Goal: Use online tool/utility: Utilize a website feature to perform a specific function

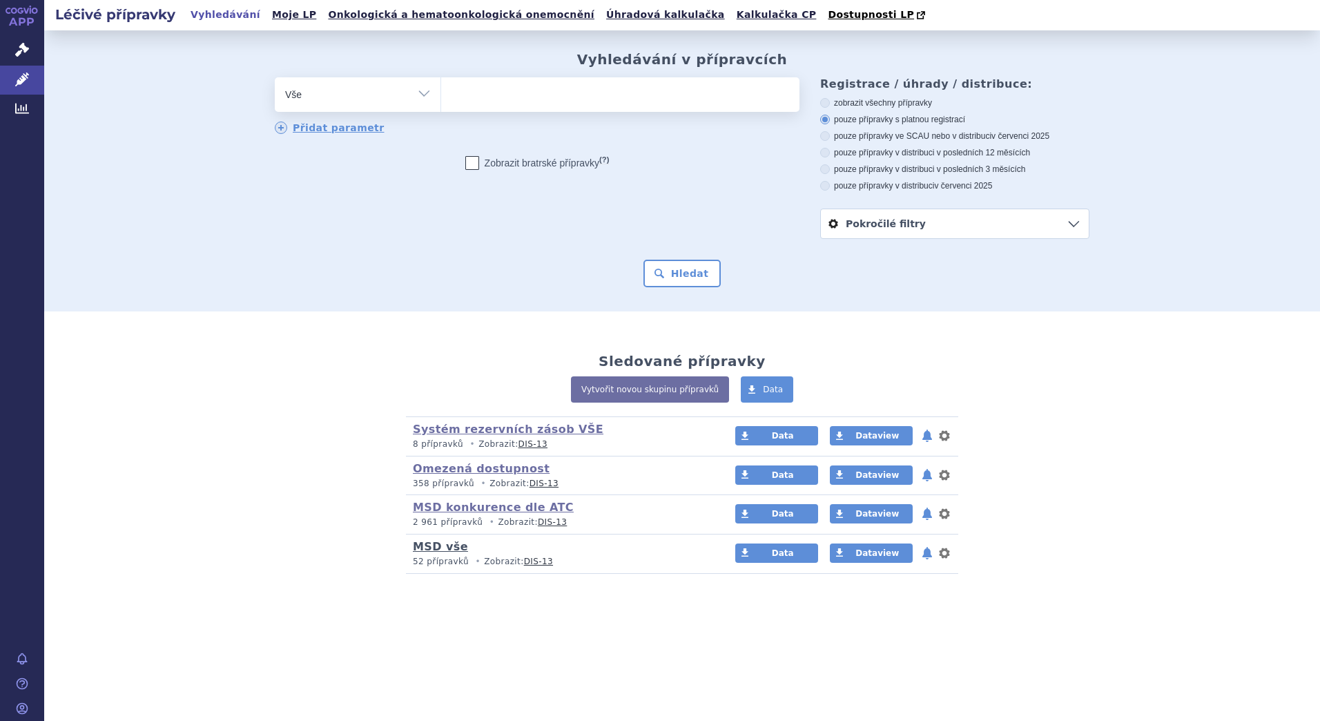
click at [431, 548] on link "MSD vše" at bounding box center [440, 546] width 55 height 13
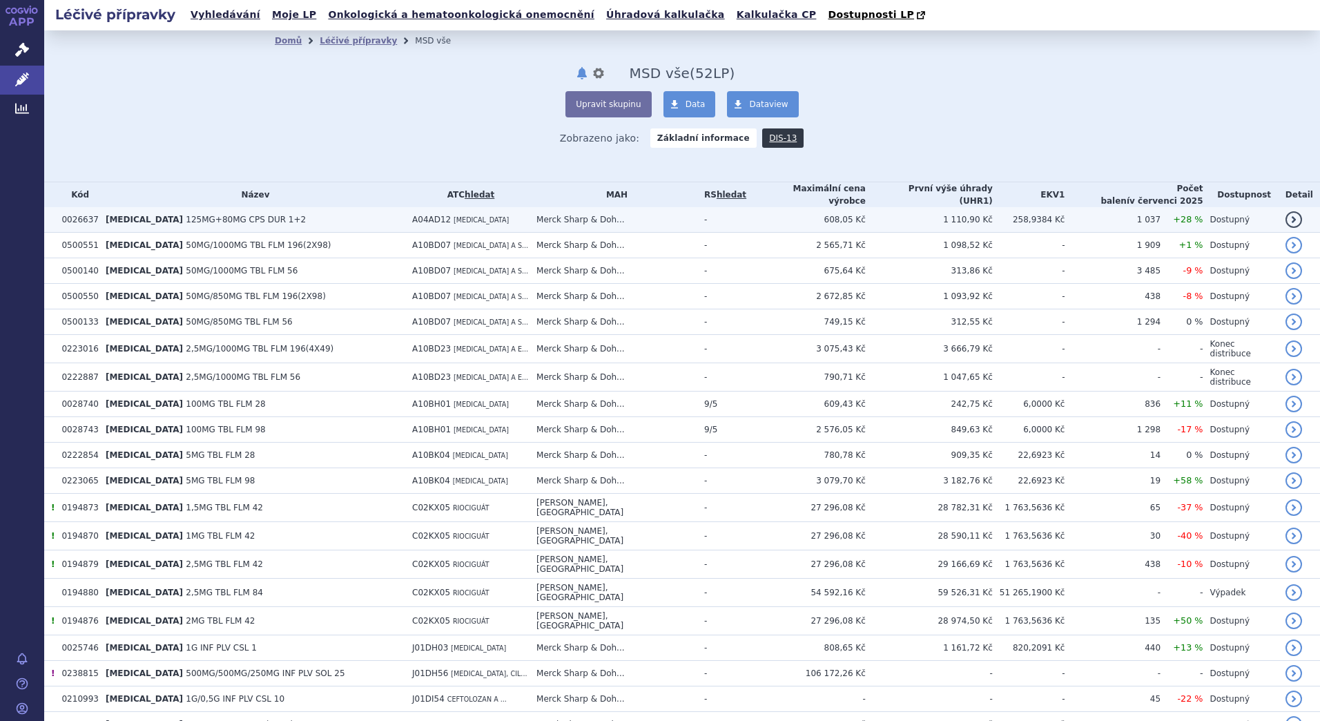
click at [249, 222] on td "EMEND 125MG+80MG CPS DUR 1+2" at bounding box center [252, 220] width 306 height 26
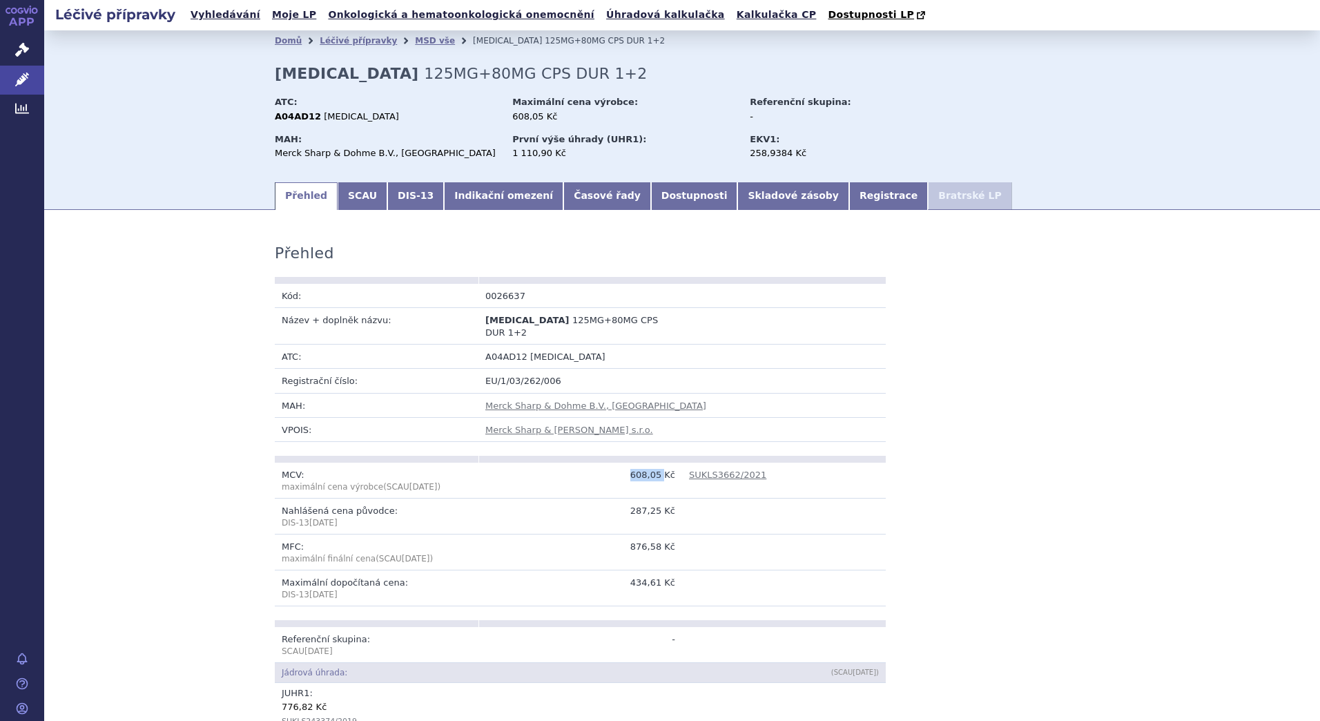
drag, startPoint x: 628, startPoint y: 467, endPoint x: 661, endPoint y: 467, distance: 32.5
click at [661, 467] on td "608,05 Kč" at bounding box center [580, 481] width 204 height 36
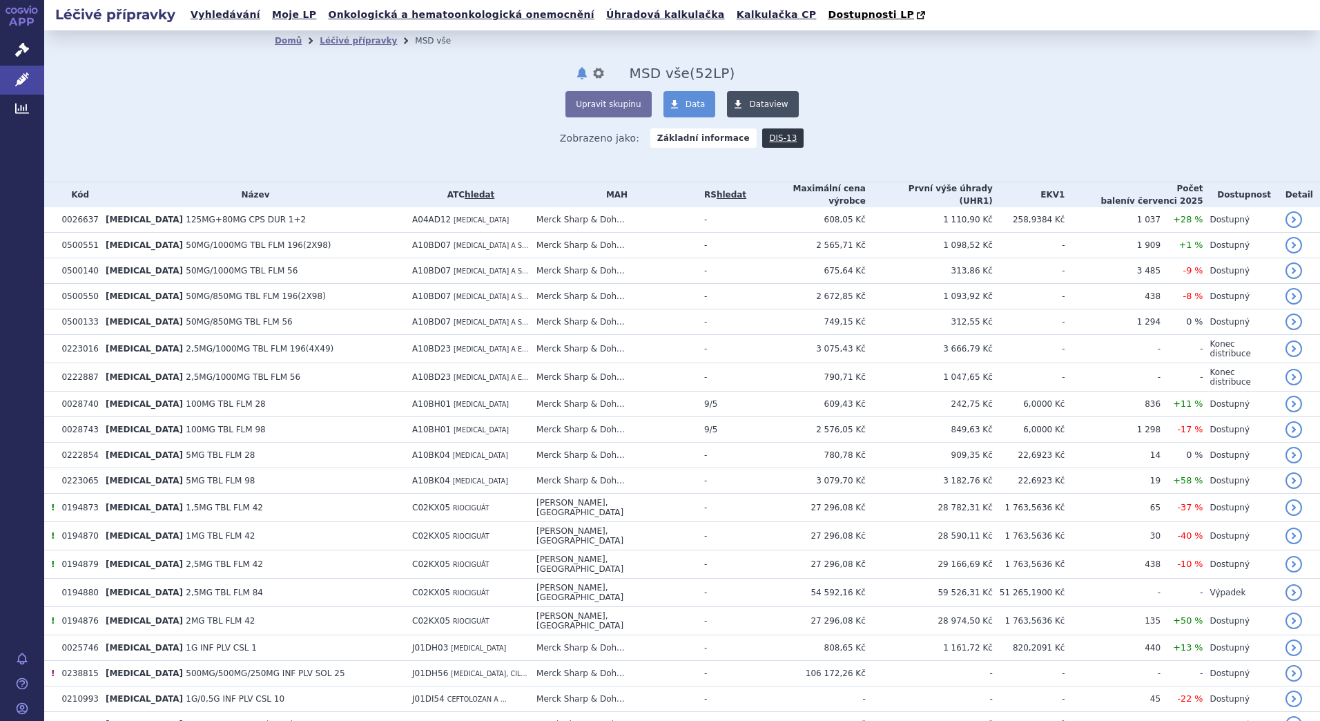
click at [738, 114] on span at bounding box center [738, 104] width 22 height 26
click at [685, 106] on span "Data" at bounding box center [695, 104] width 20 height 10
click at [32, 104] on link "Analytics" at bounding box center [22, 109] width 44 height 29
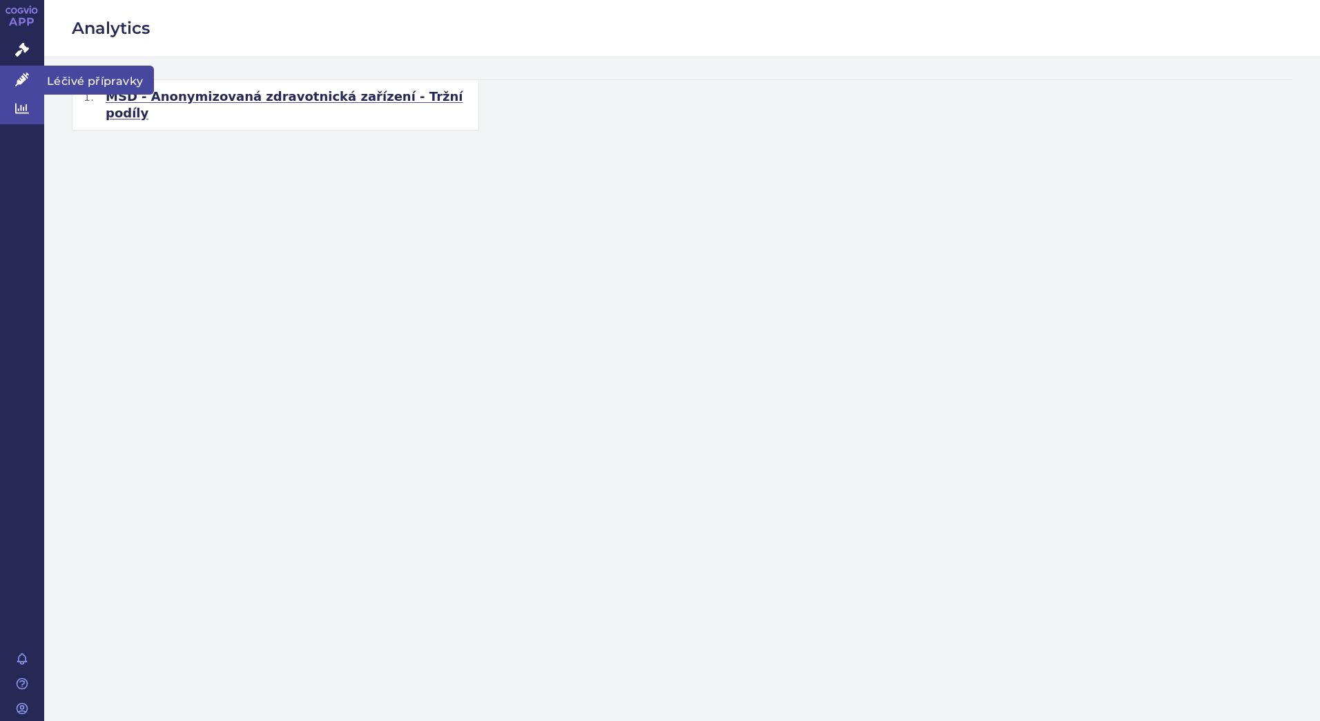
click at [26, 77] on icon at bounding box center [22, 79] width 14 height 14
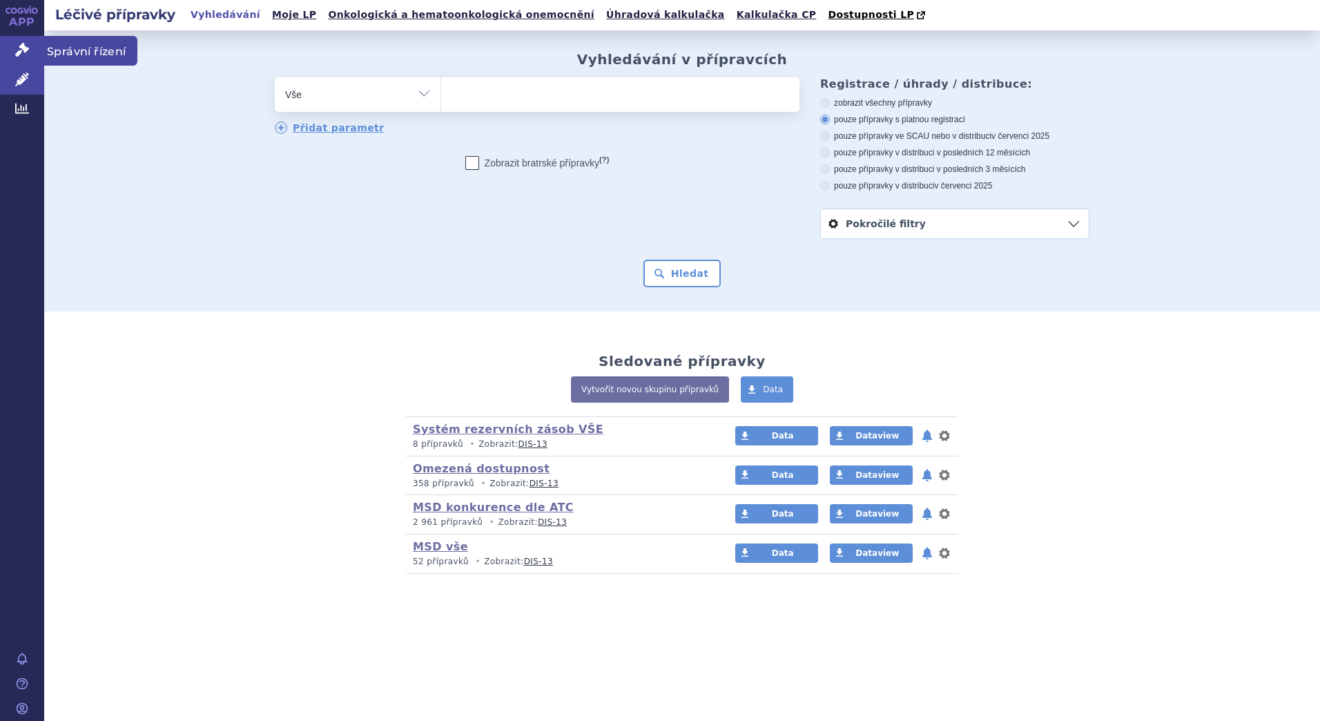
click at [20, 52] on icon at bounding box center [22, 50] width 14 height 14
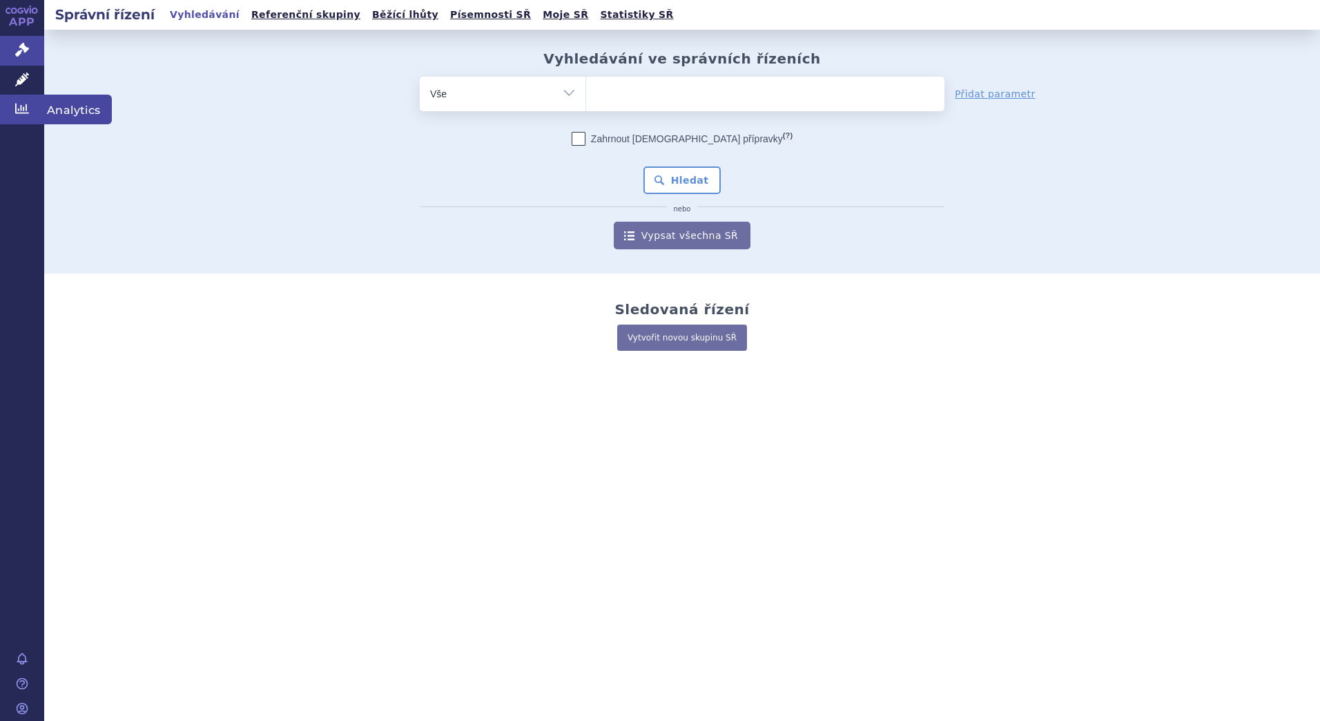
click at [20, 110] on icon at bounding box center [22, 108] width 14 height 14
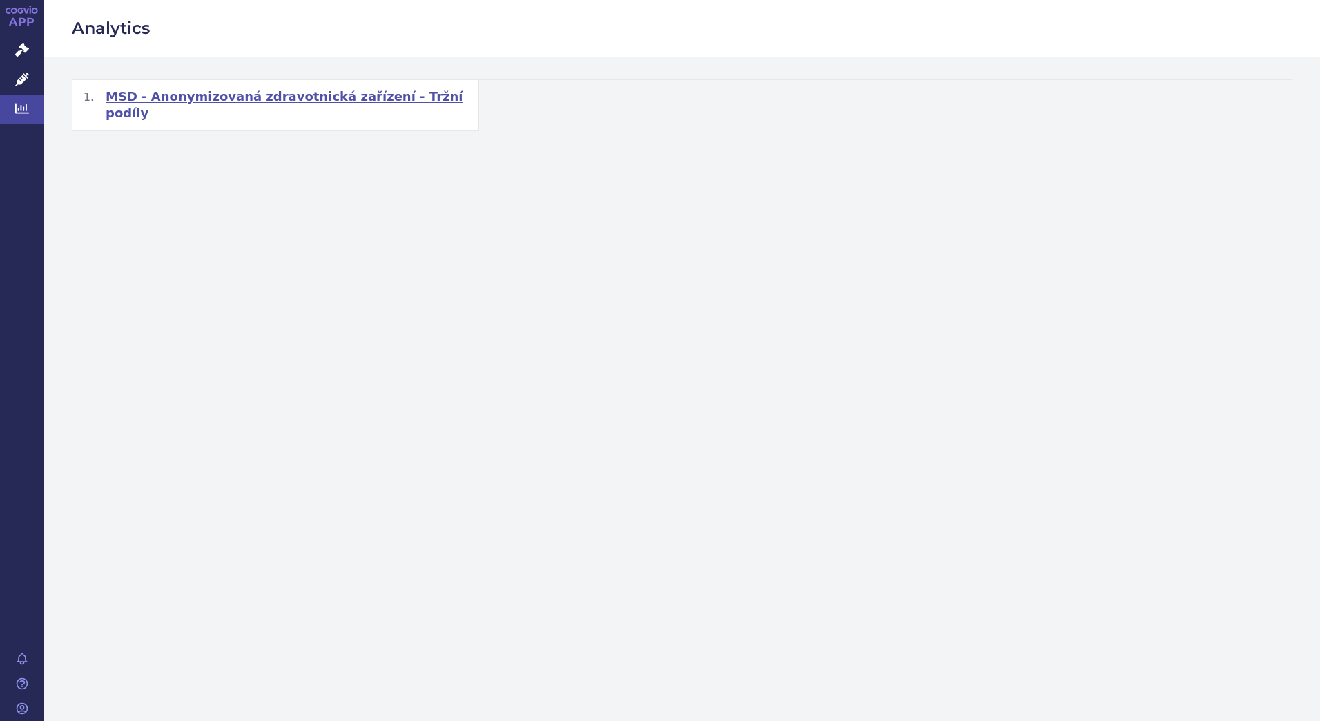
click at [236, 93] on span "MSD - Anonymizovaná zdravotnická zařízení - Tržní podíly" at bounding box center [287, 104] width 362 height 33
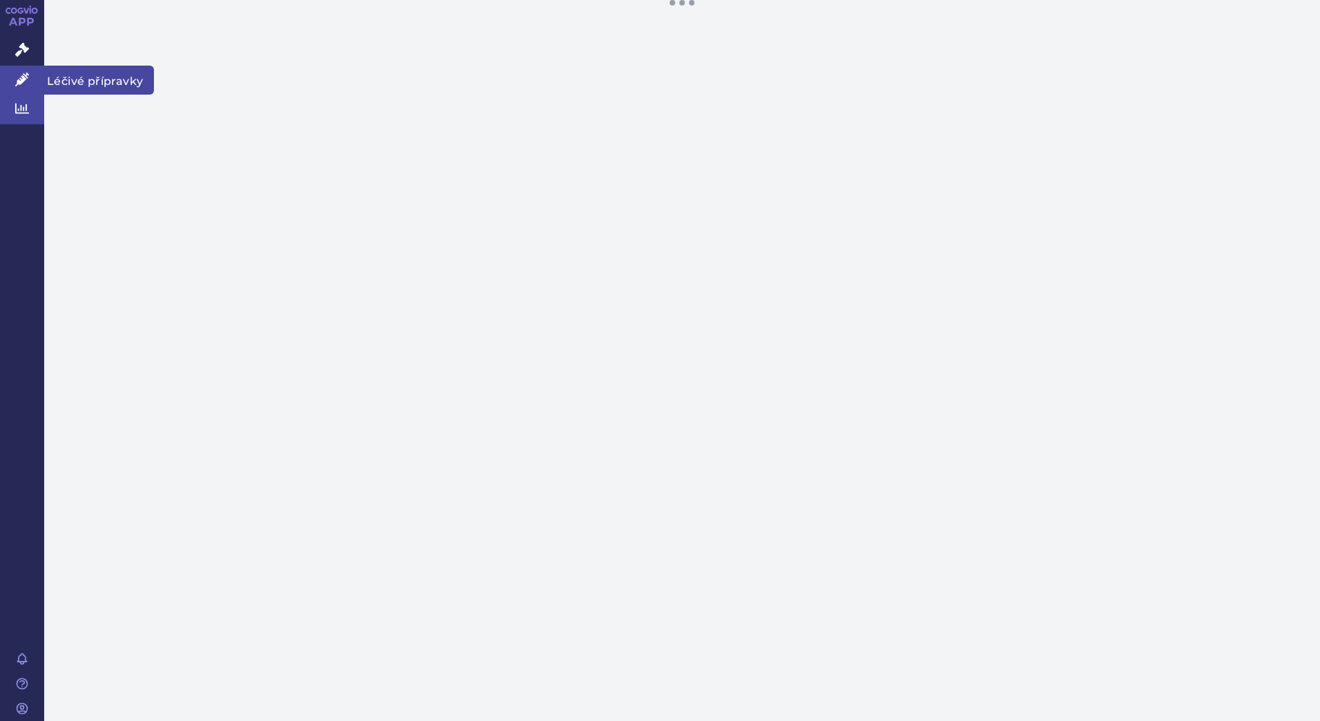
click at [19, 82] on icon at bounding box center [22, 79] width 14 height 14
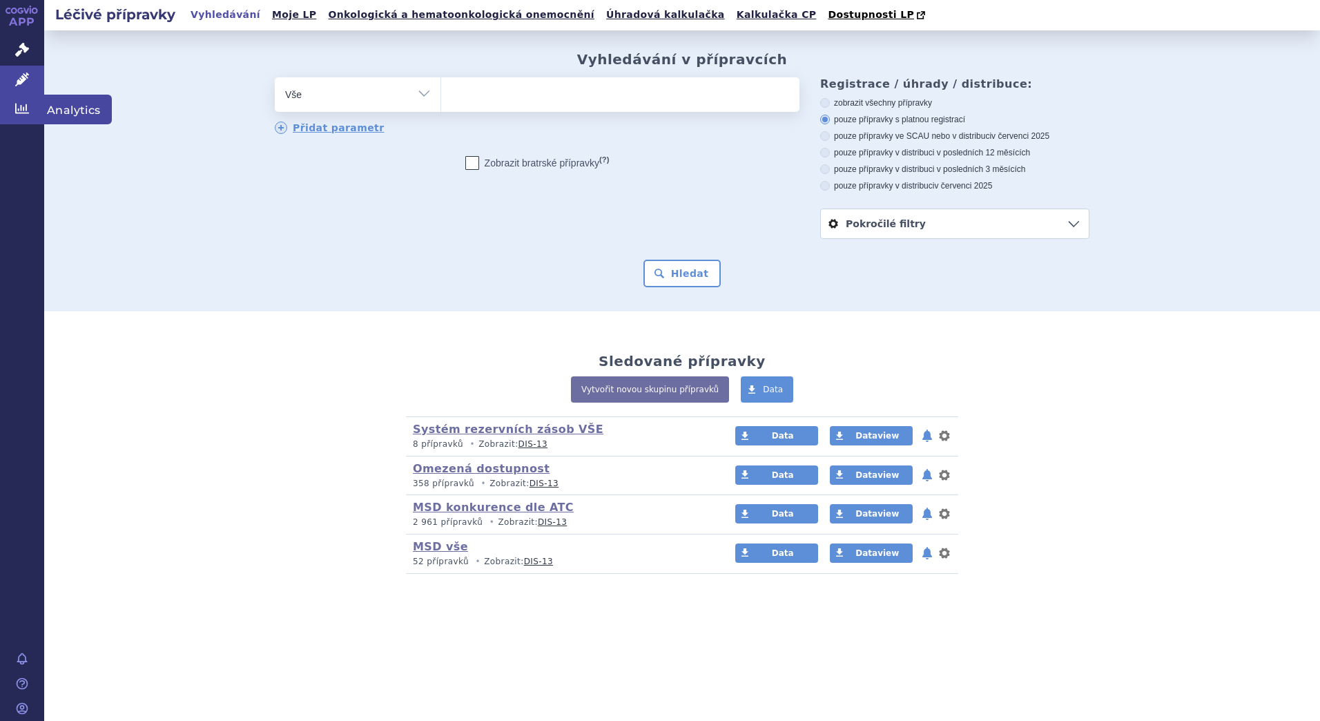
click at [19, 104] on icon at bounding box center [22, 108] width 14 height 14
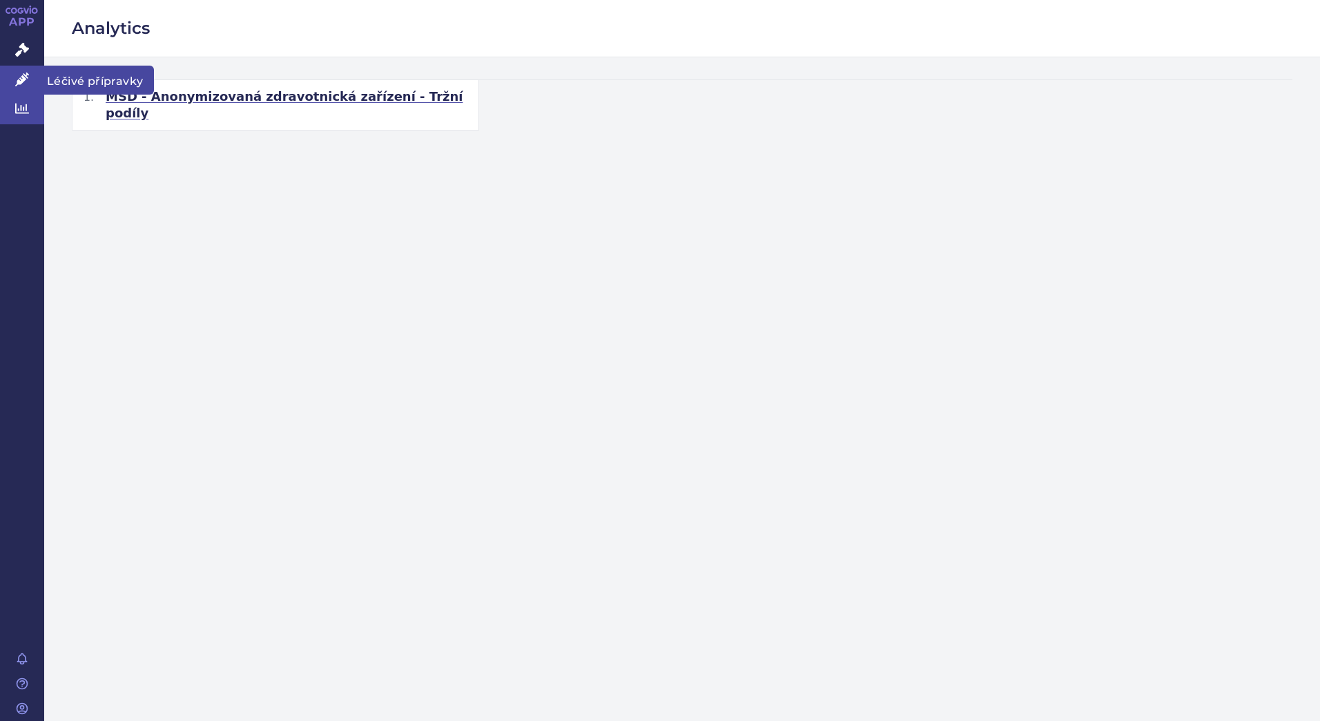
click at [26, 78] on icon at bounding box center [22, 79] width 14 height 14
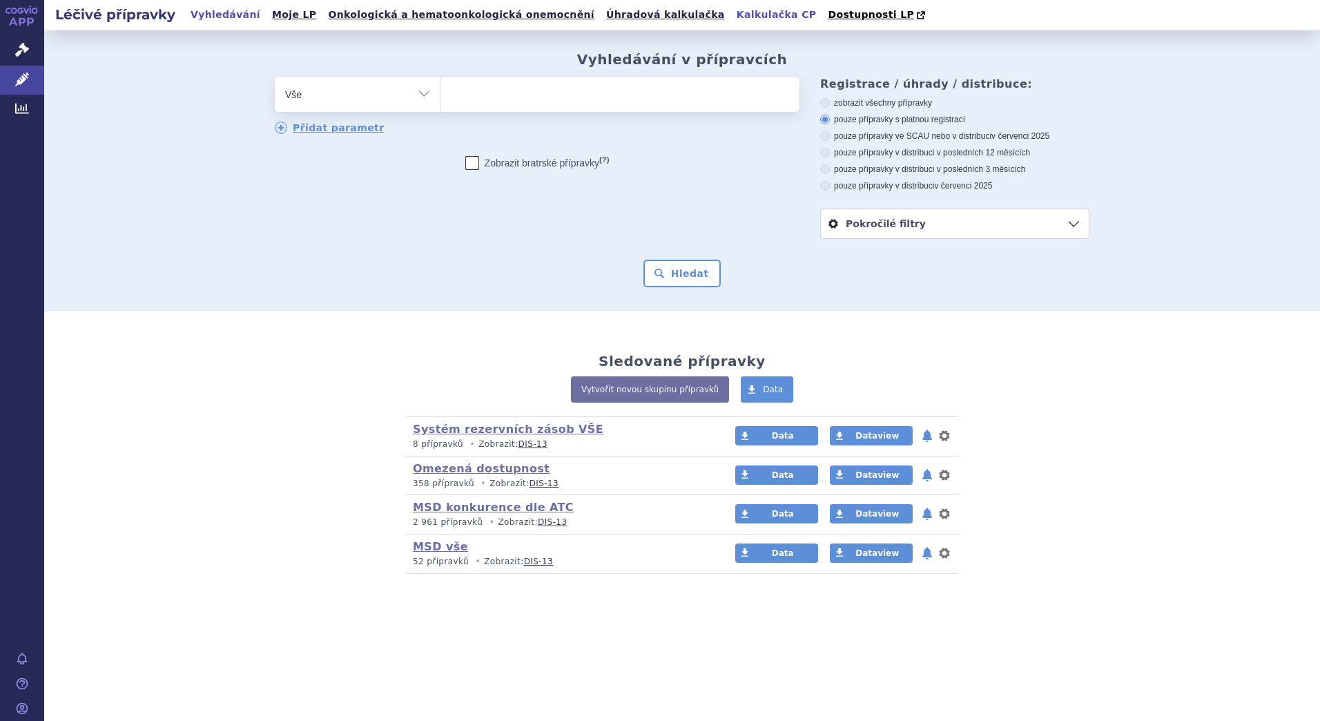
click at [732, 11] on link "Kalkulačka CP" at bounding box center [776, 15] width 88 height 19
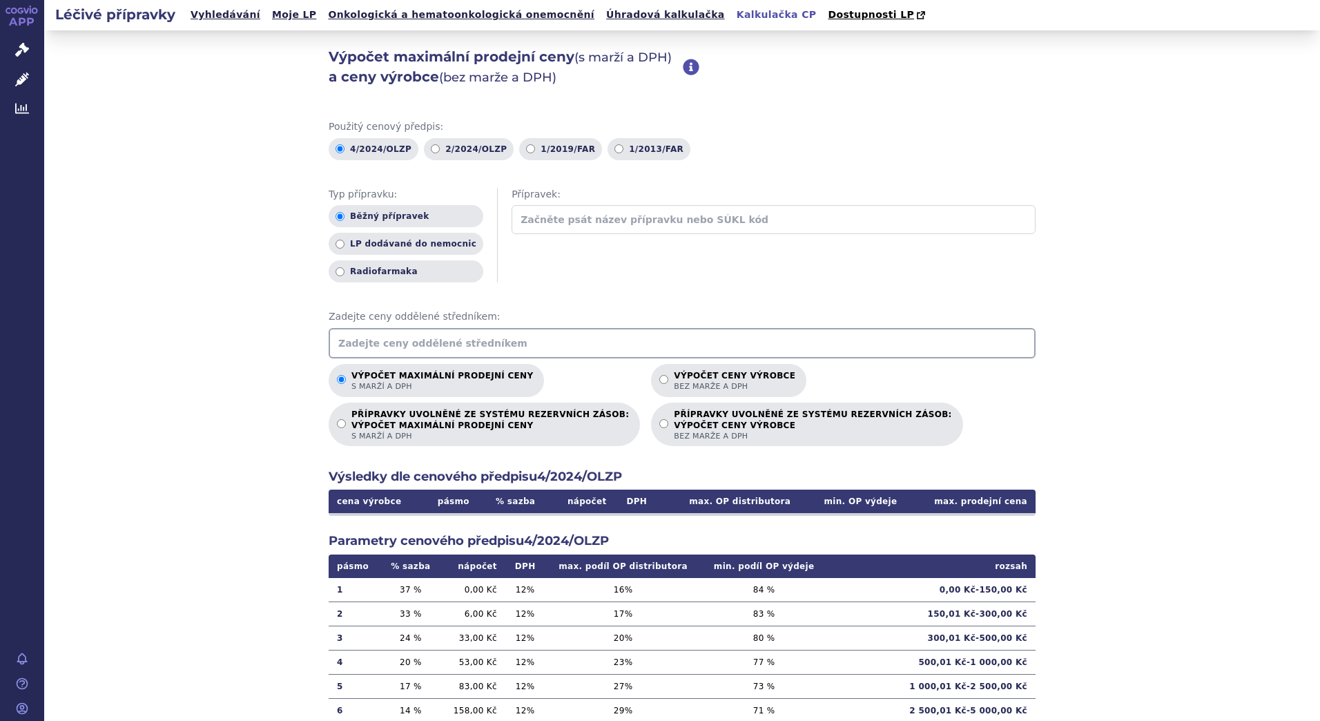
click at [555, 219] on input "text" at bounding box center [774, 219] width 524 height 29
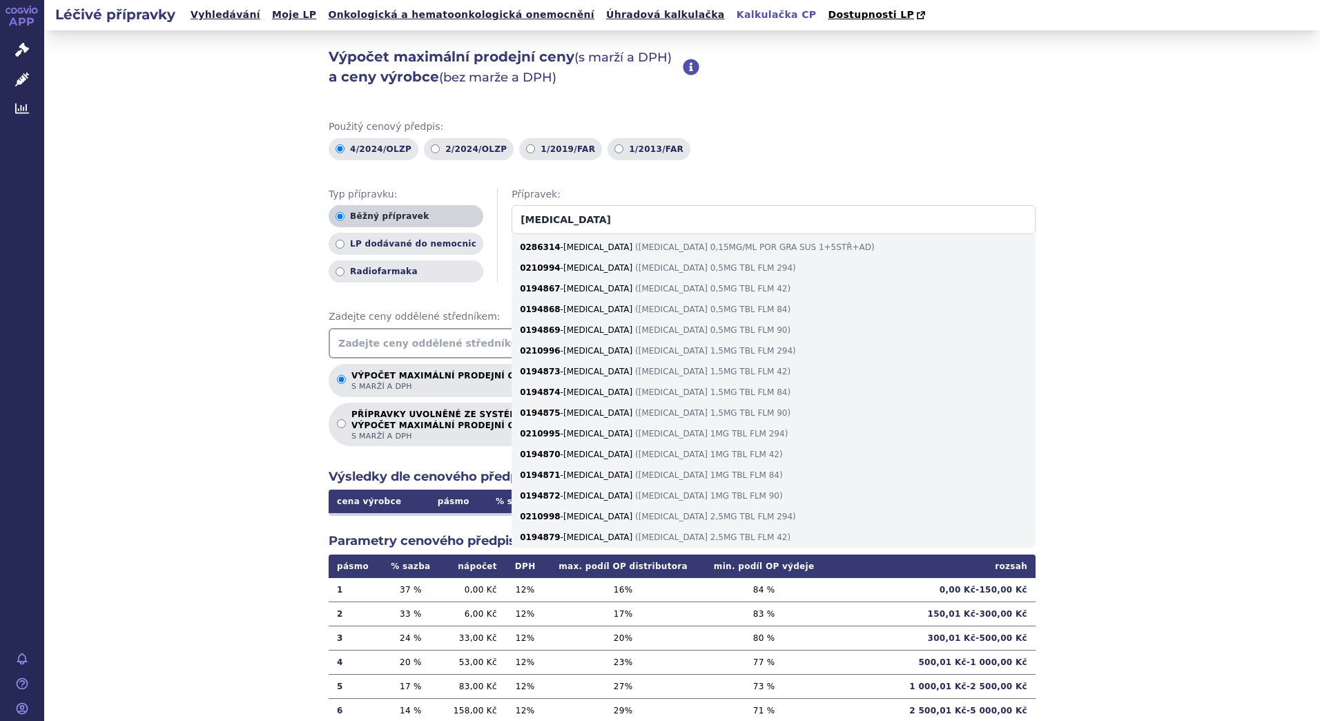
drag, startPoint x: 547, startPoint y: 215, endPoint x: 442, endPoint y: 206, distance: 106.1
click at [442, 206] on div "Typ přípravku: Běžný přípravek LP dodávané do nemocnic Radiofarmaka Přípravek: …" at bounding box center [682, 235] width 707 height 95
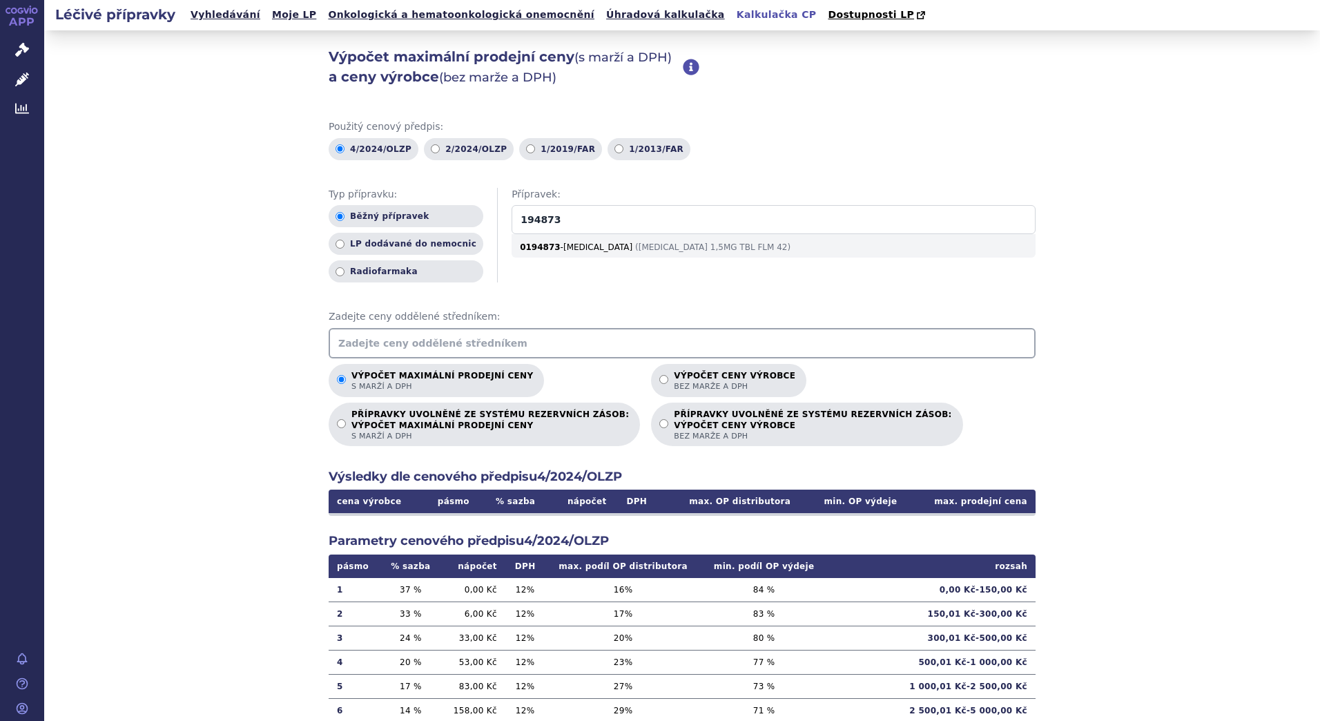
click at [578, 226] on input "194873" at bounding box center [774, 219] width 524 height 29
type input "194873"
click at [578, 249] on div "0194873 - [MEDICAL_DATA] ( [MEDICAL_DATA] 1,5MG TBL FLM 42 )" at bounding box center [774, 247] width 524 height 21
click at [578, 234] on input "194873" at bounding box center [774, 219] width 524 height 29
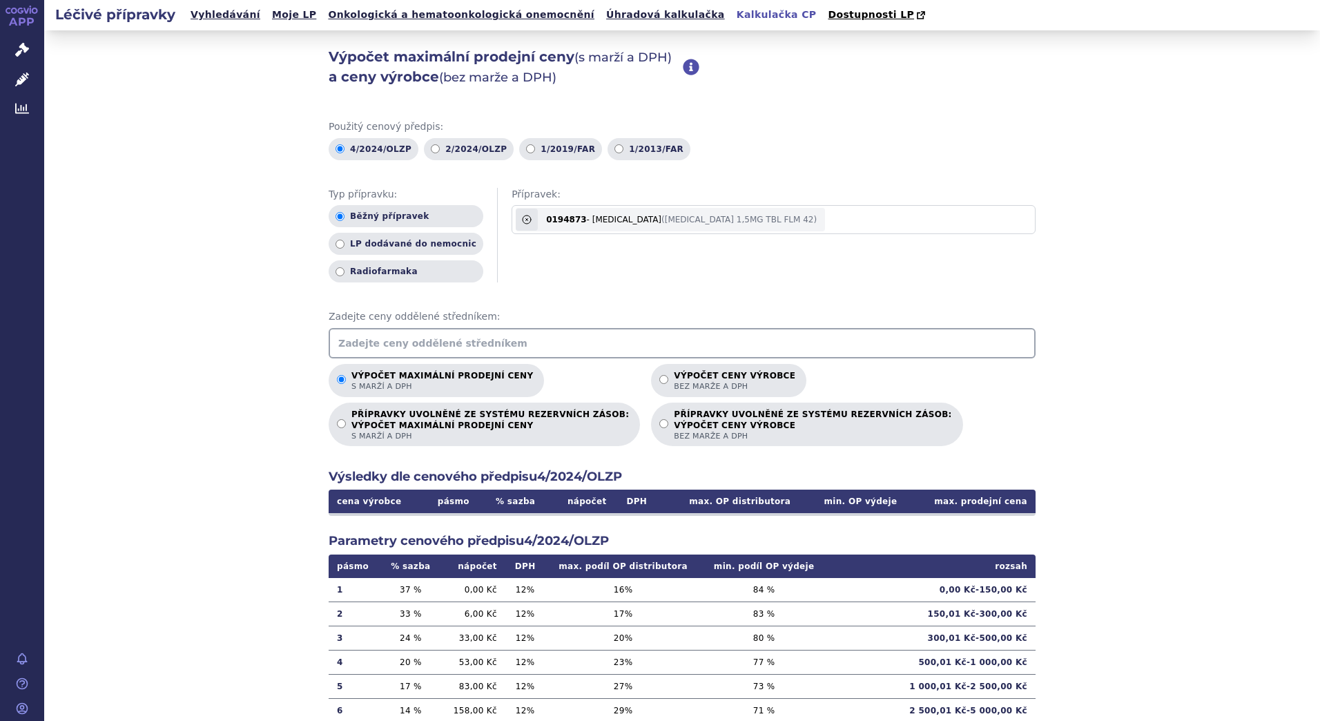
radio input "false"
radio input "true"
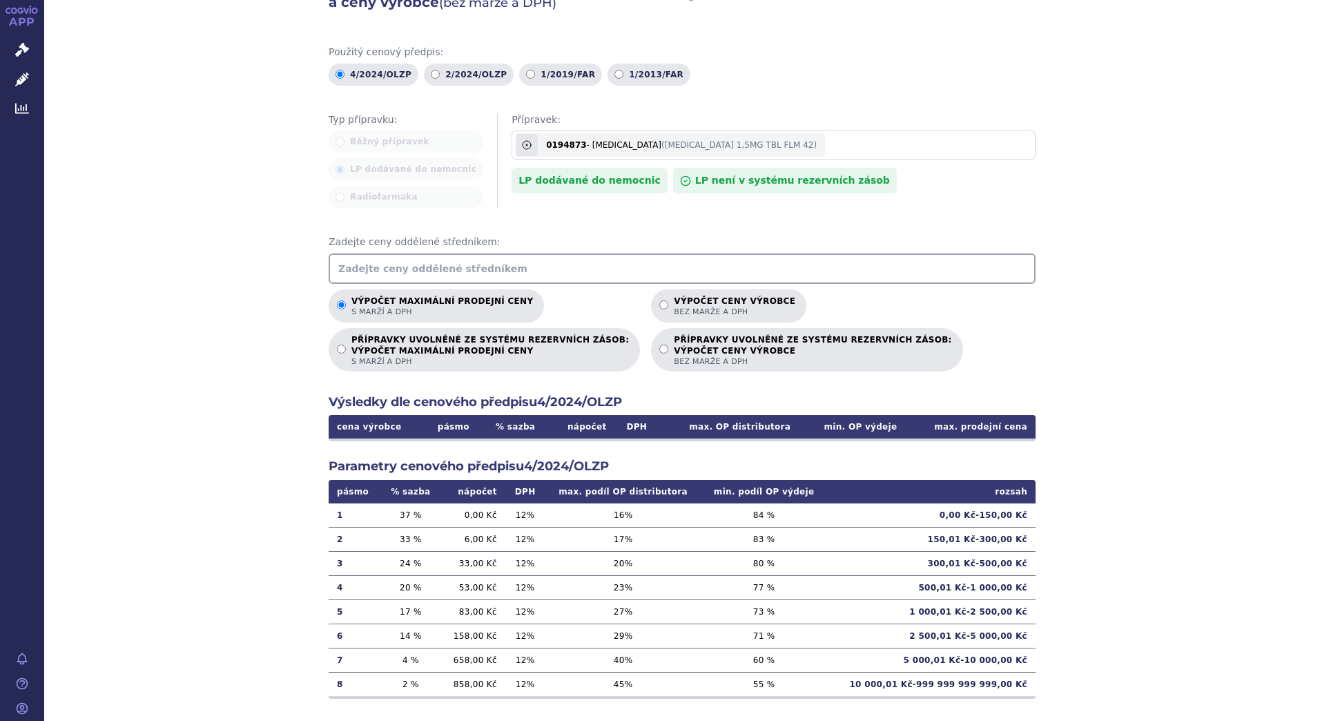
scroll to position [93, 0]
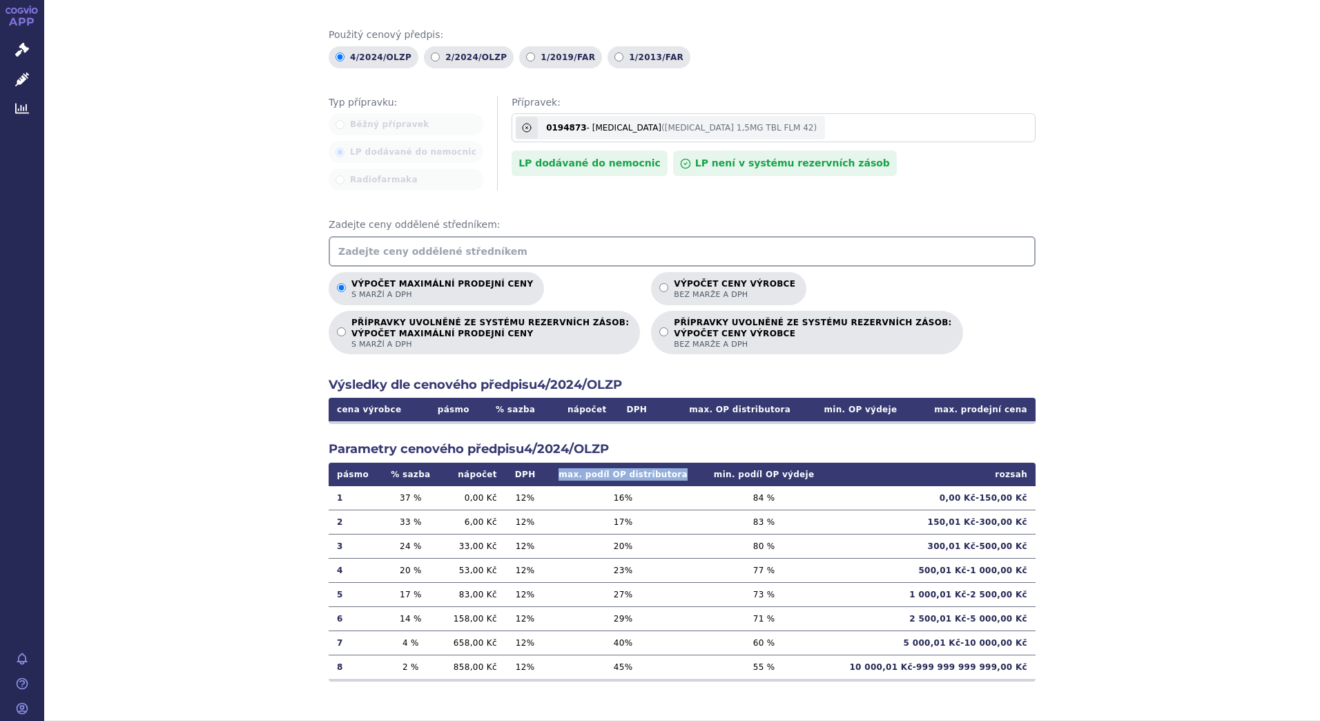
drag, startPoint x: 570, startPoint y: 471, endPoint x: 676, endPoint y: 471, distance: 106.3
click at [676, 471] on th "max. podíl OP distributora" at bounding box center [623, 474] width 156 height 23
copy th "max. podíl OP distributora"
click at [674, 282] on p "Výpočet ceny výrobce bez marže a DPH" at bounding box center [734, 289] width 121 height 21
click at [659, 283] on input "Výpočet ceny výrobce bez marže a DPH" at bounding box center [663, 287] width 9 height 9
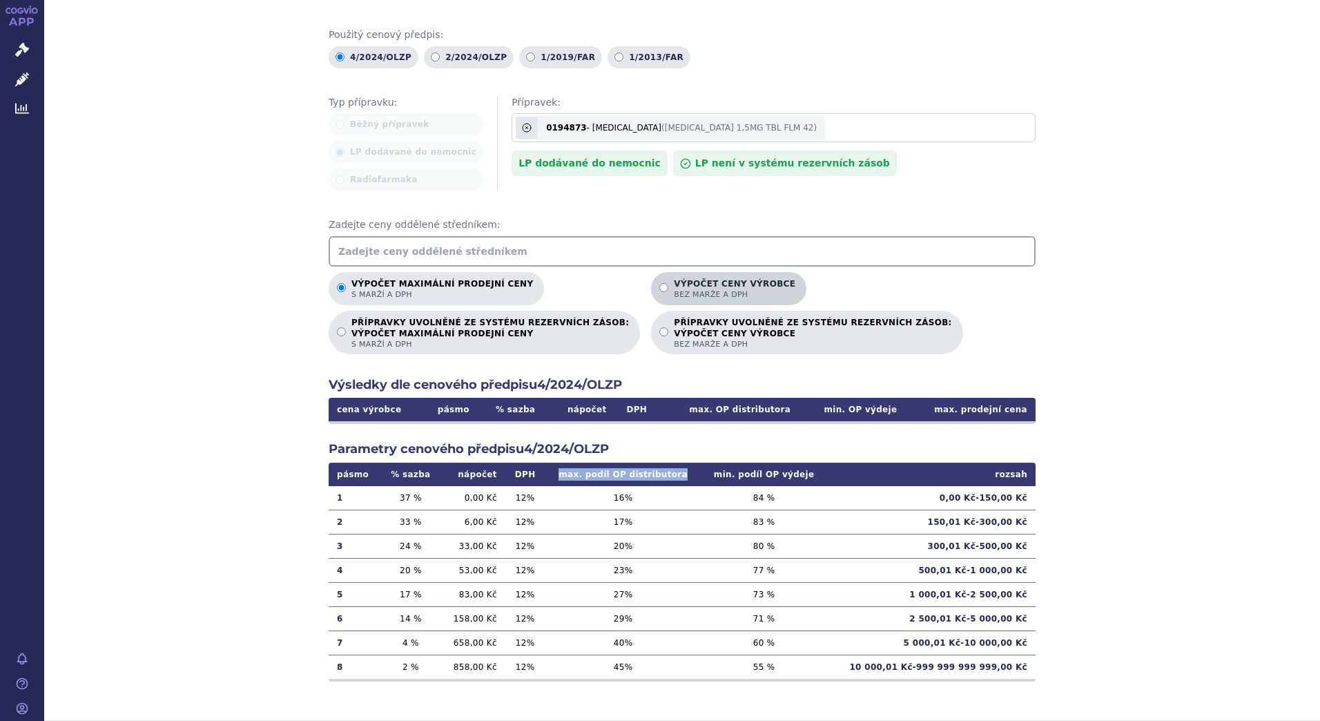
radio input "true"
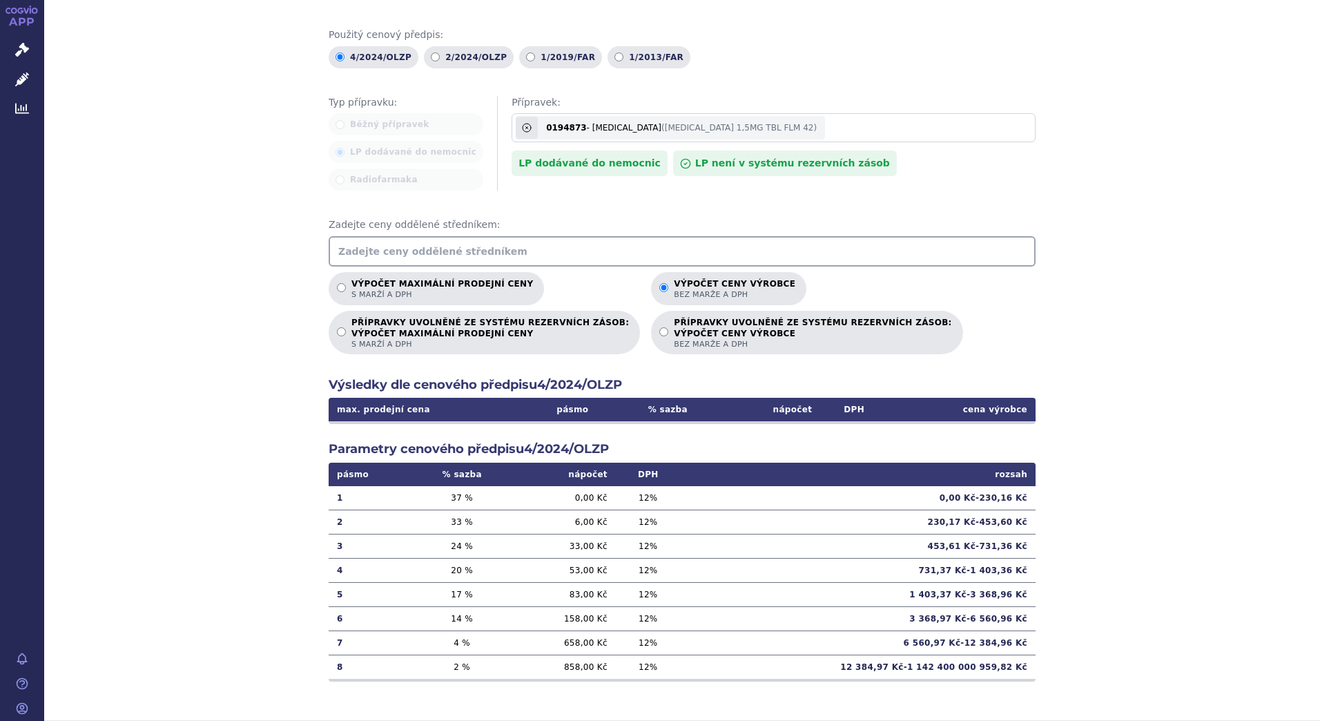
click at [636, 244] on input "text" at bounding box center [682, 251] width 707 height 30
click at [521, 126] on icon at bounding box center [526, 127] width 11 height 11
click at [512, 126] on input "194873" at bounding box center [774, 127] width 524 height 29
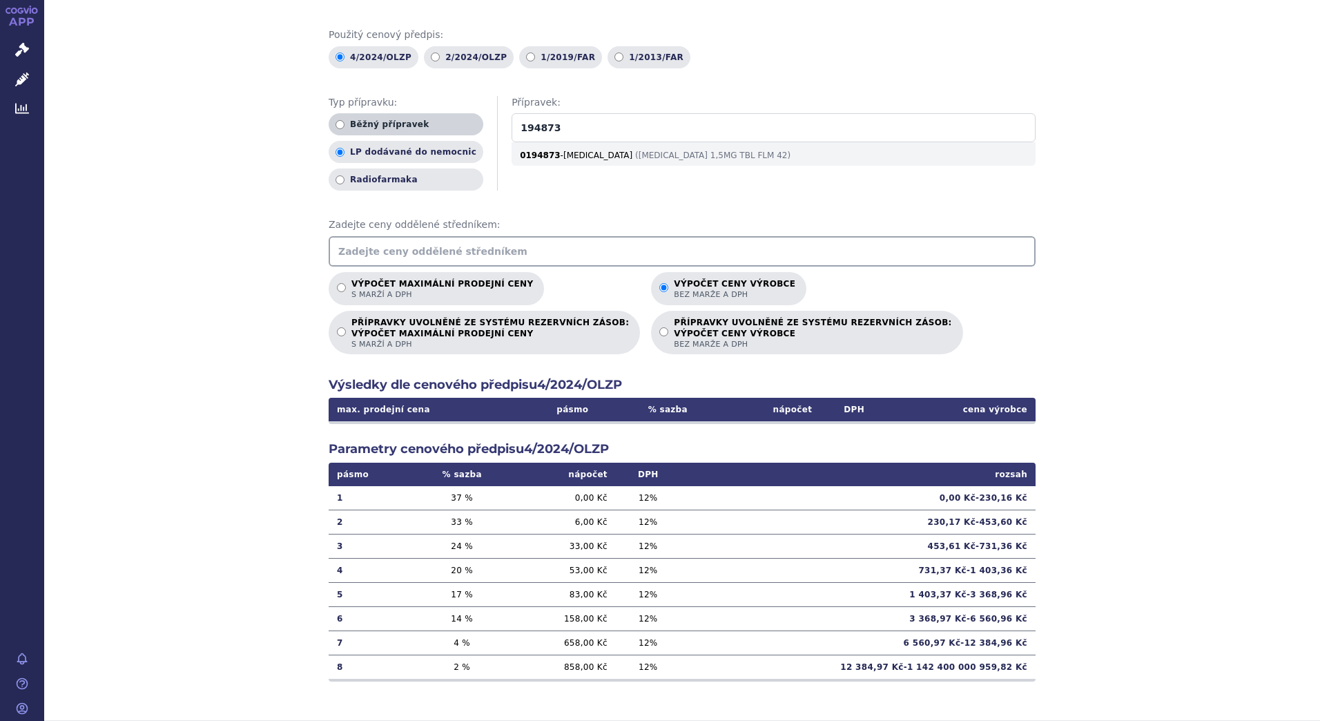
drag, startPoint x: 537, startPoint y: 131, endPoint x: 418, endPoint y: 134, distance: 119.5
click at [418, 134] on div "Typ přípravku: Běžný přípravek LP dodávané do nemocnic Radiofarmaka Přípravek: …" at bounding box center [682, 143] width 707 height 95
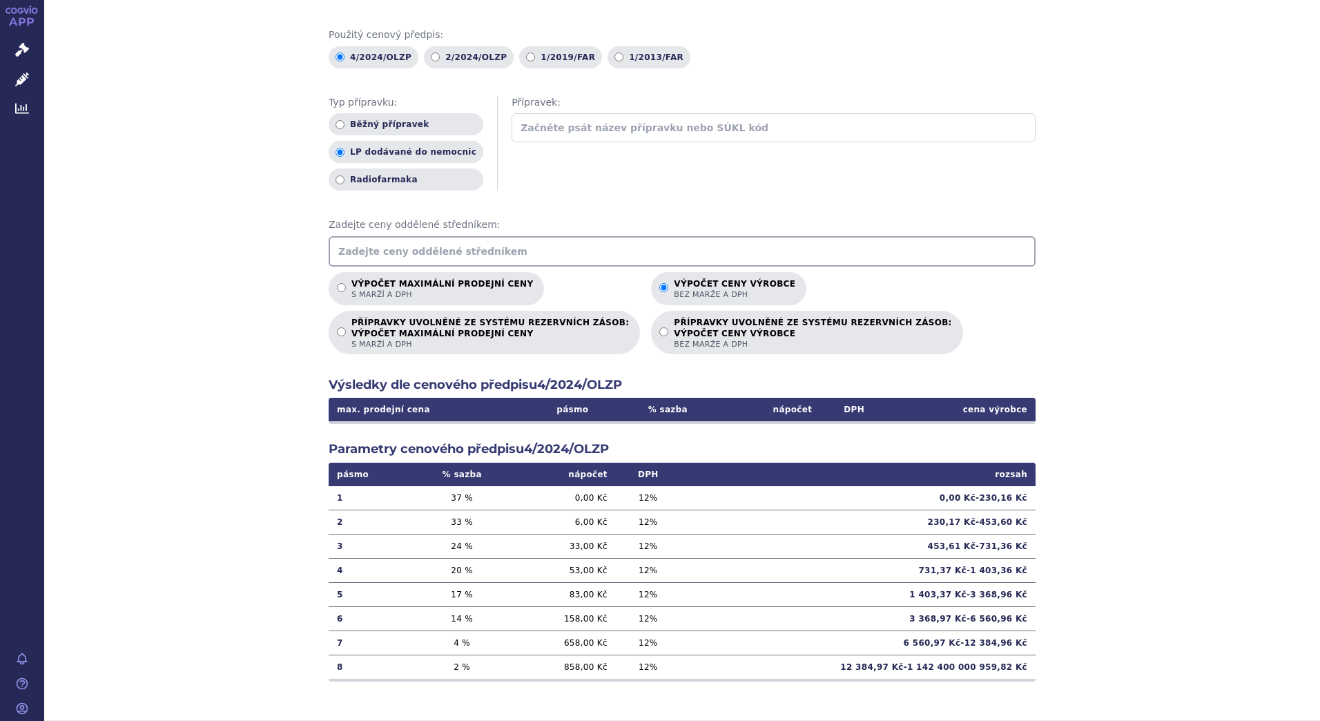
click at [440, 244] on input "text" at bounding box center [682, 251] width 707 height 30
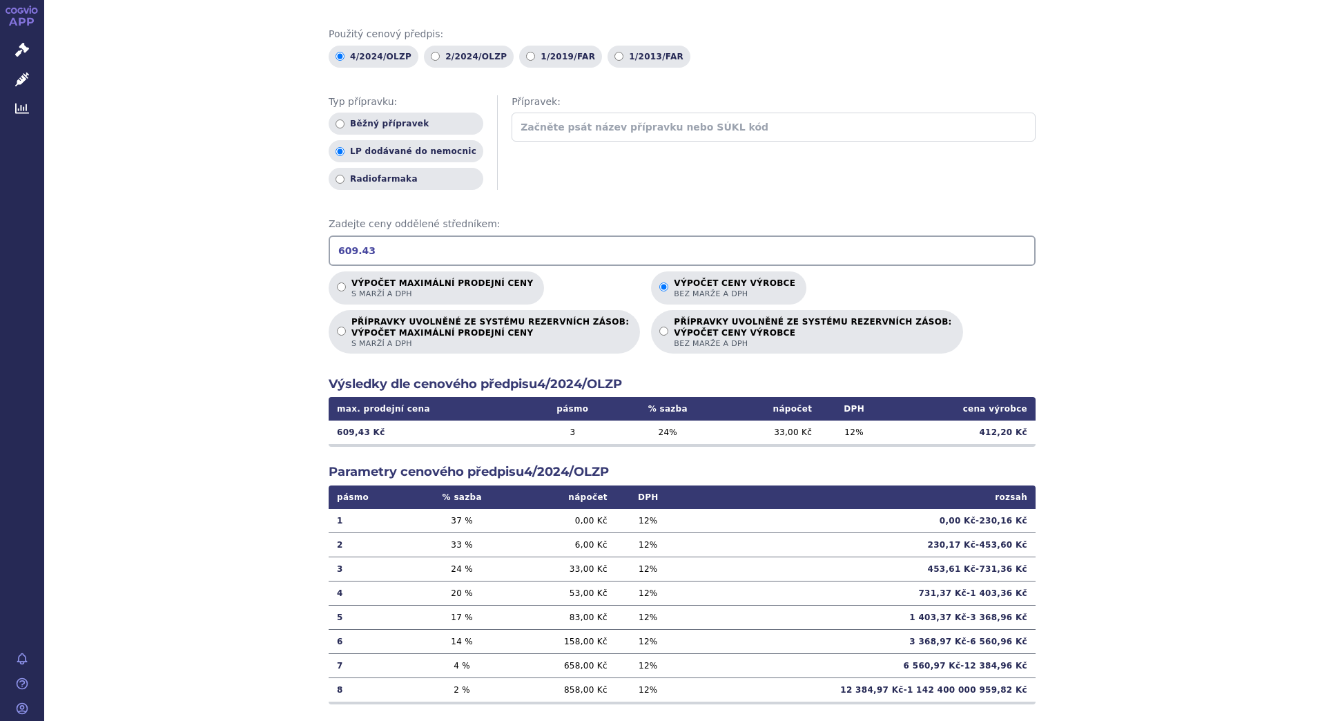
type input "609.43"
click at [340, 289] on input "Výpočet maximální prodejní ceny s marží a DPH" at bounding box center [341, 286] width 9 height 9
radio input "true"
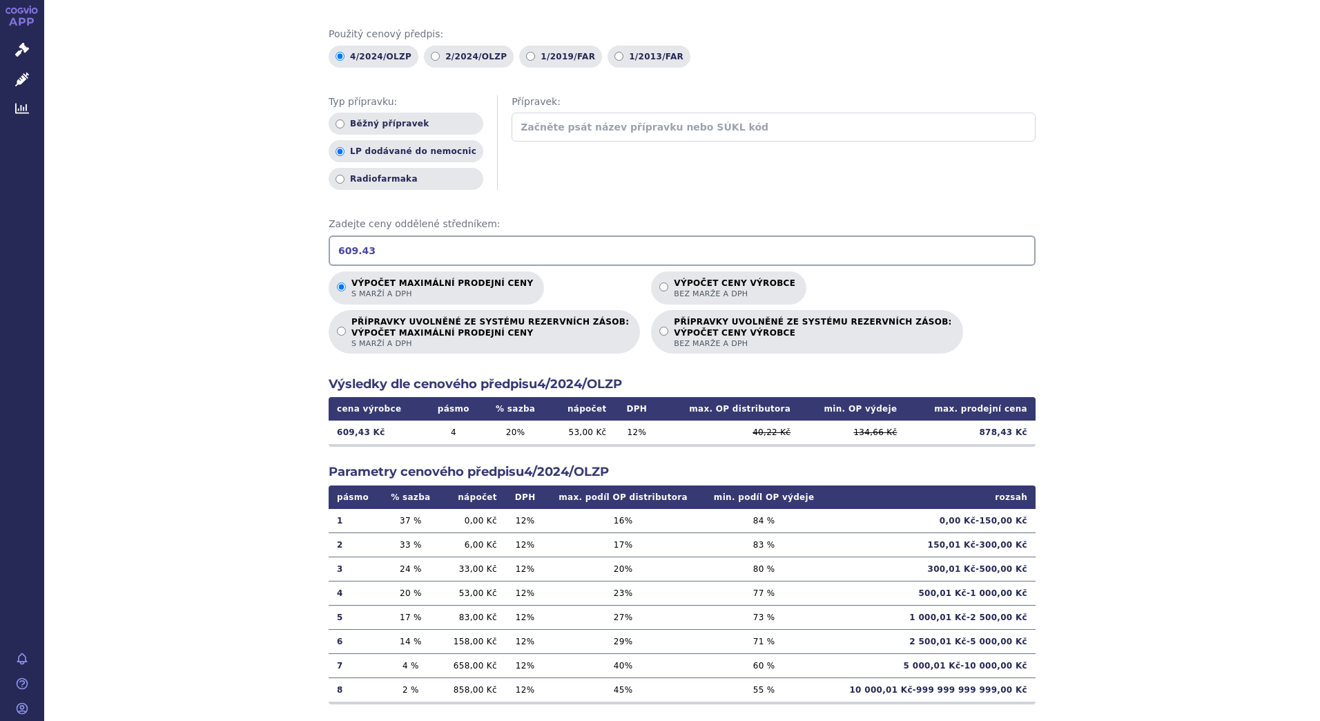
drag, startPoint x: 385, startPoint y: 247, endPoint x: 255, endPoint y: 235, distance: 131.0
click at [255, 235] on div "Výpočet maximální prodejní ceny (s marží a DPH) a ceny výrobce (bez marže a DPH…" at bounding box center [682, 341] width 1276 height 806
type input "230.10"
drag, startPoint x: 619, startPoint y: 293, endPoint x: 607, endPoint y: 287, distance: 13.9
click at [651, 287] on label "Výpočet ceny výrobce bez marže a DPH" at bounding box center [728, 287] width 155 height 33
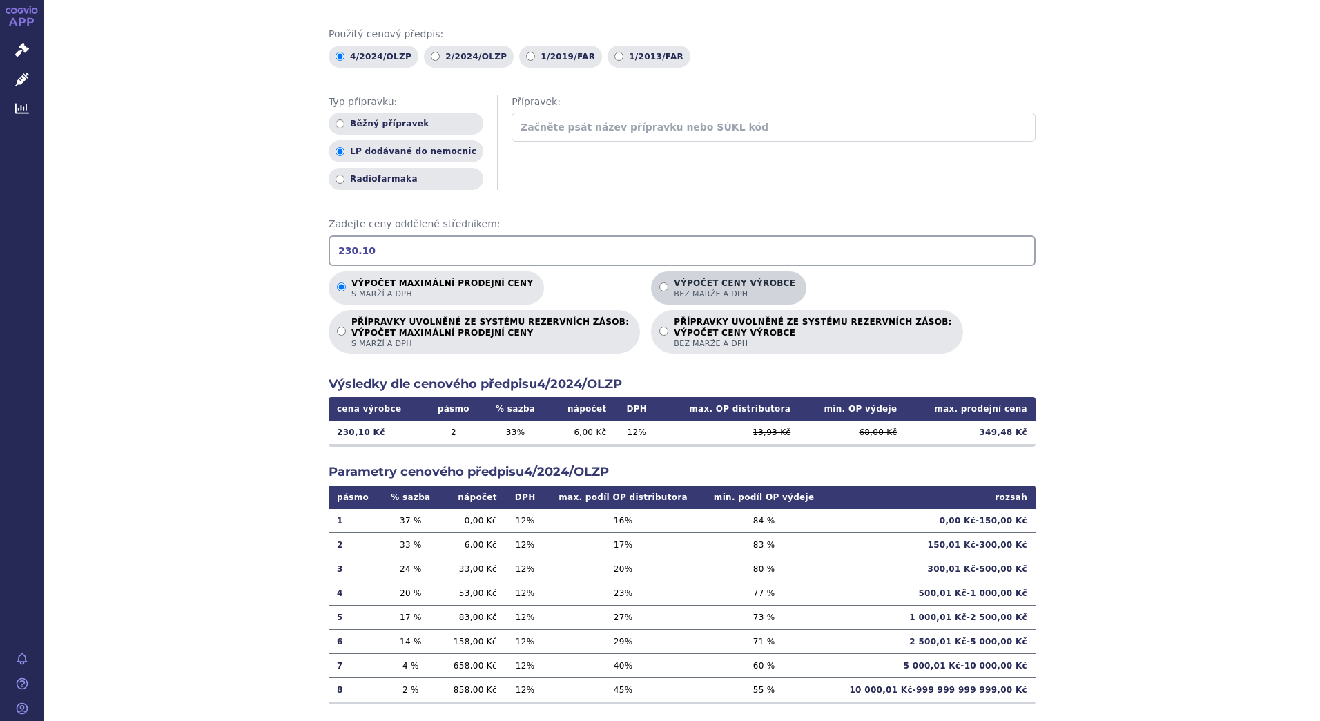
click at [659, 287] on input "Výpočet ceny výrobce bez marže a DPH" at bounding box center [663, 286] width 9 height 9
radio input "true"
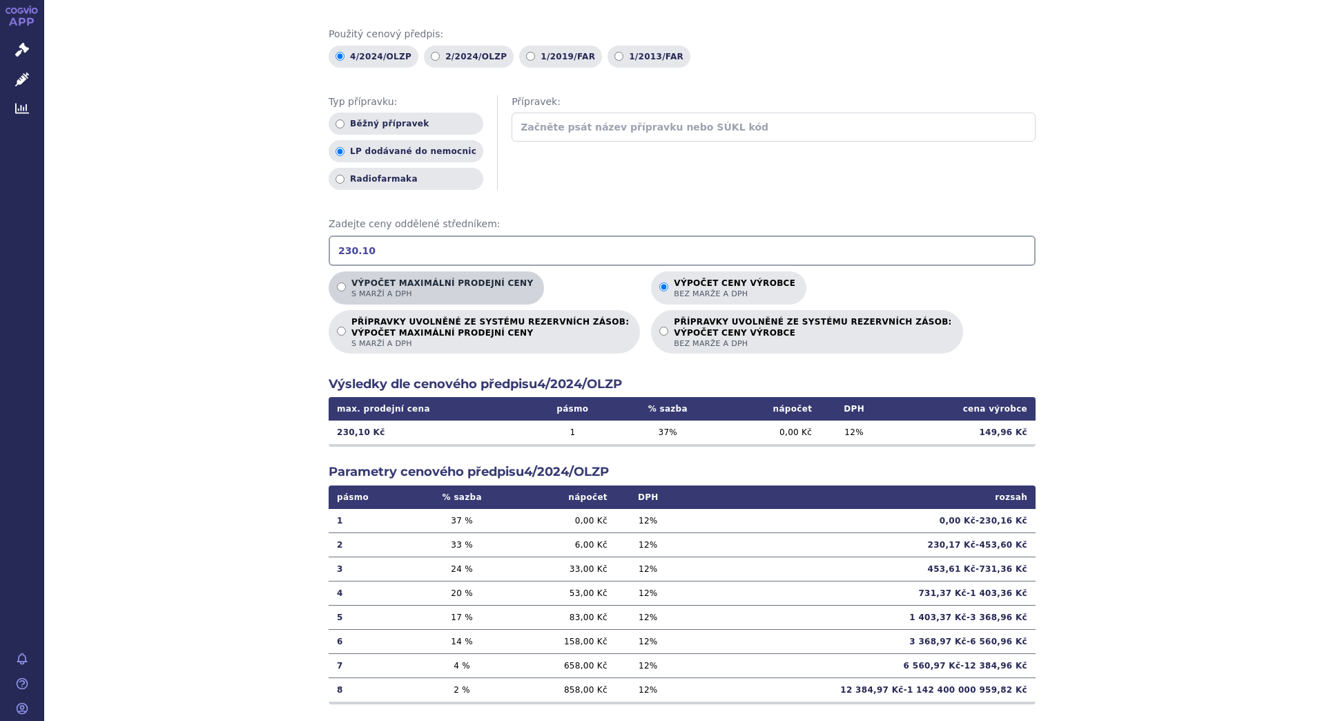
click at [329, 291] on label "Výpočet maximální prodejní ceny s marží a DPH" at bounding box center [436, 287] width 215 height 33
click at [337, 291] on input "Výpočet maximální prodejní ceny s marží a DPH" at bounding box center [341, 286] width 9 height 9
radio input "true"
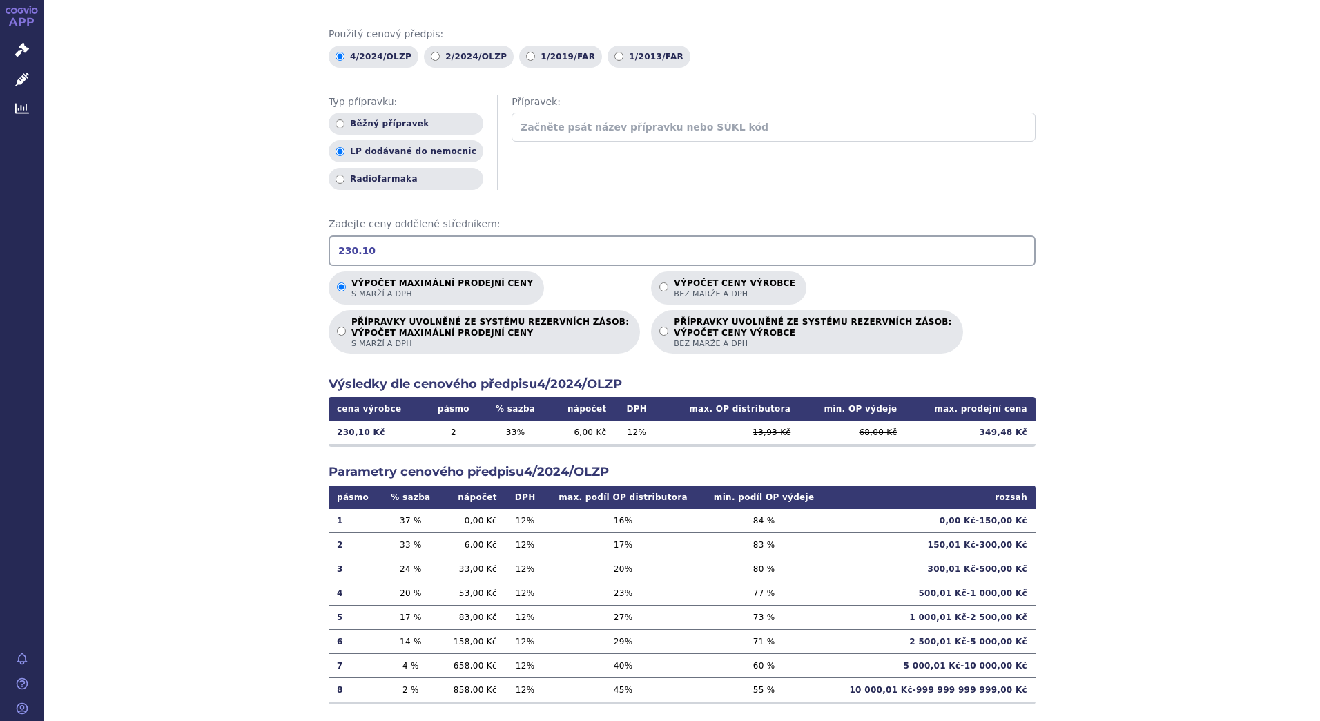
drag, startPoint x: 382, startPoint y: 248, endPoint x: 260, endPoint y: 230, distance: 123.5
click at [260, 230] on div "Výpočet maximální prodejní ceny (s marží a DPH) a ceny výrobce (bez marže a DPH…" at bounding box center [682, 341] width 1276 height 806
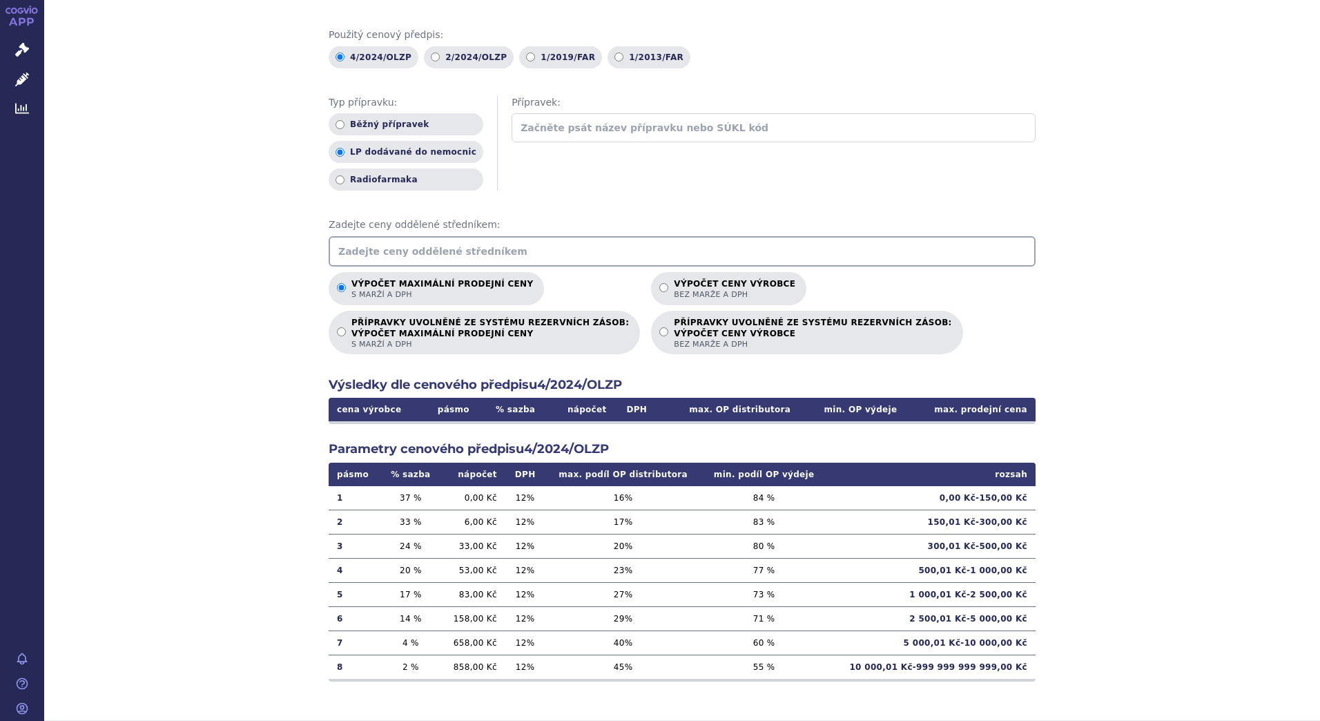
click at [728, 254] on input "text" at bounding box center [682, 251] width 707 height 30
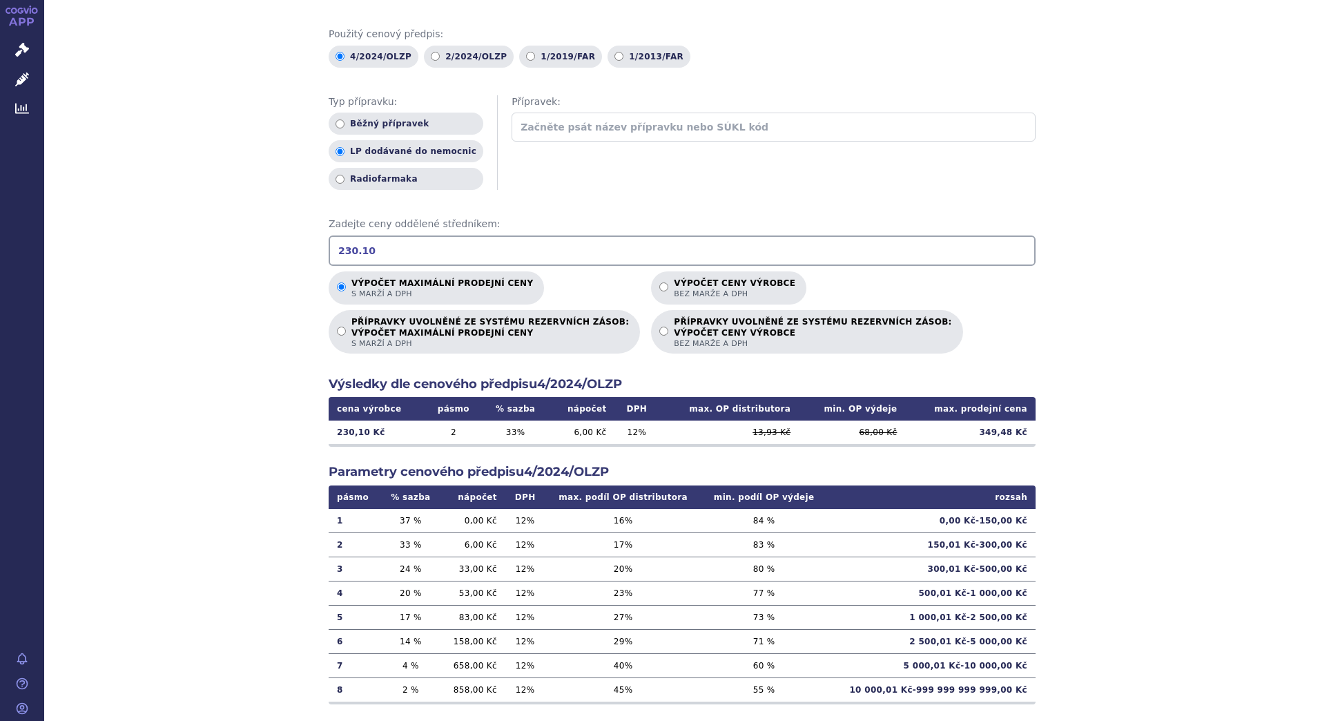
type input "230.10"
click at [651, 292] on label "Výpočet ceny výrobce bez marže a DPH" at bounding box center [728, 287] width 155 height 33
click at [659, 291] on input "Výpočet ceny výrobce bez marže a DPH" at bounding box center [663, 286] width 9 height 9
radio input "true"
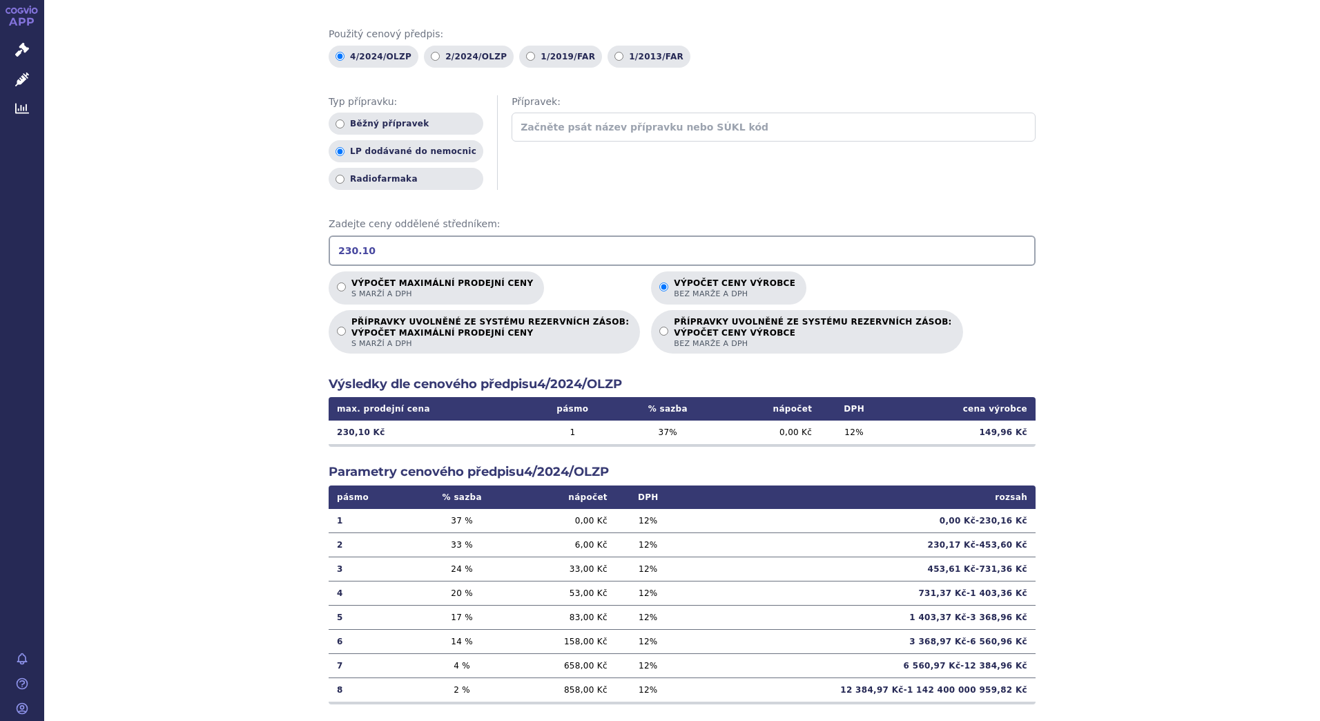
drag, startPoint x: 369, startPoint y: 251, endPoint x: 272, endPoint y: 240, distance: 98.0
click at [272, 240] on div "Výpočet maximální prodejní ceny (s marží a DPH) a ceny výrobce (bez marže a DPH…" at bounding box center [682, 341] width 1276 height 806
type input "609.43"
drag, startPoint x: 975, startPoint y: 430, endPoint x: 1011, endPoint y: 431, distance: 35.9
click at [1011, 431] on td "412,20 Kč" at bounding box center [962, 431] width 148 height 23
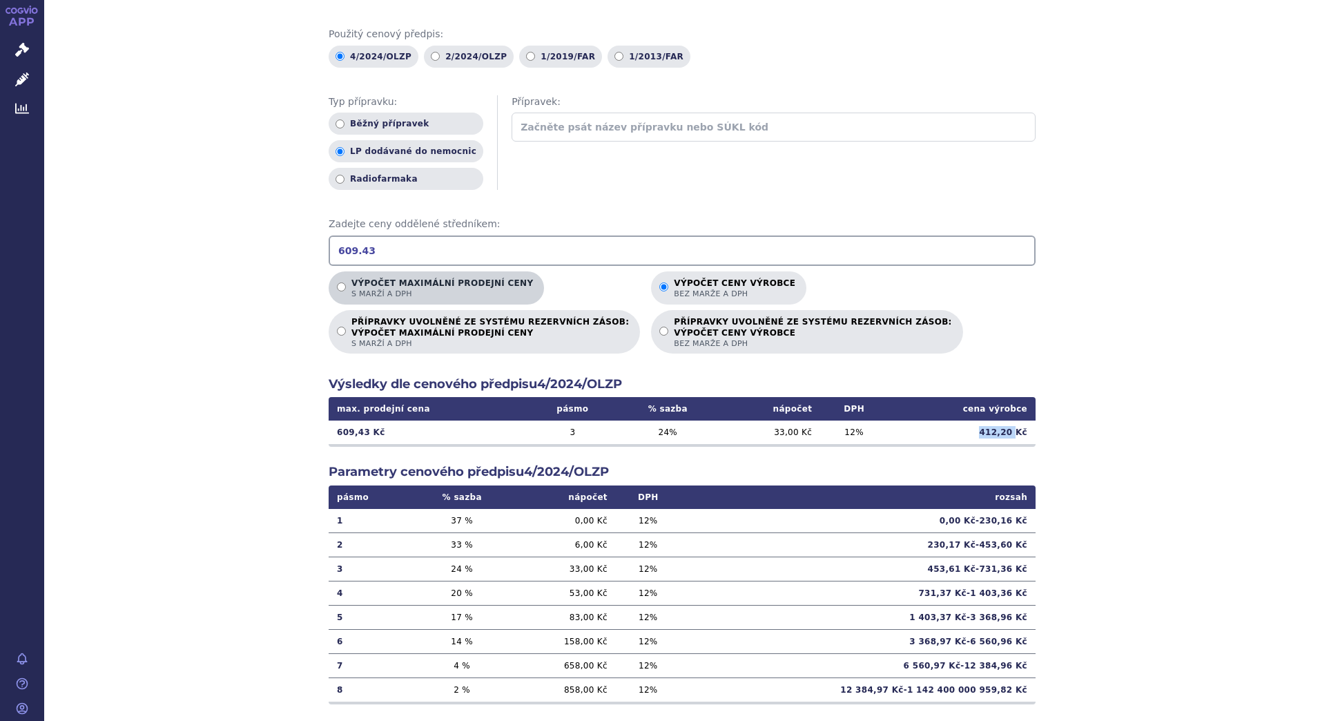
click at [337, 291] on input "Výpočet maximální prodejní ceny s marží a DPH" at bounding box center [341, 286] width 9 height 9
radio input "true"
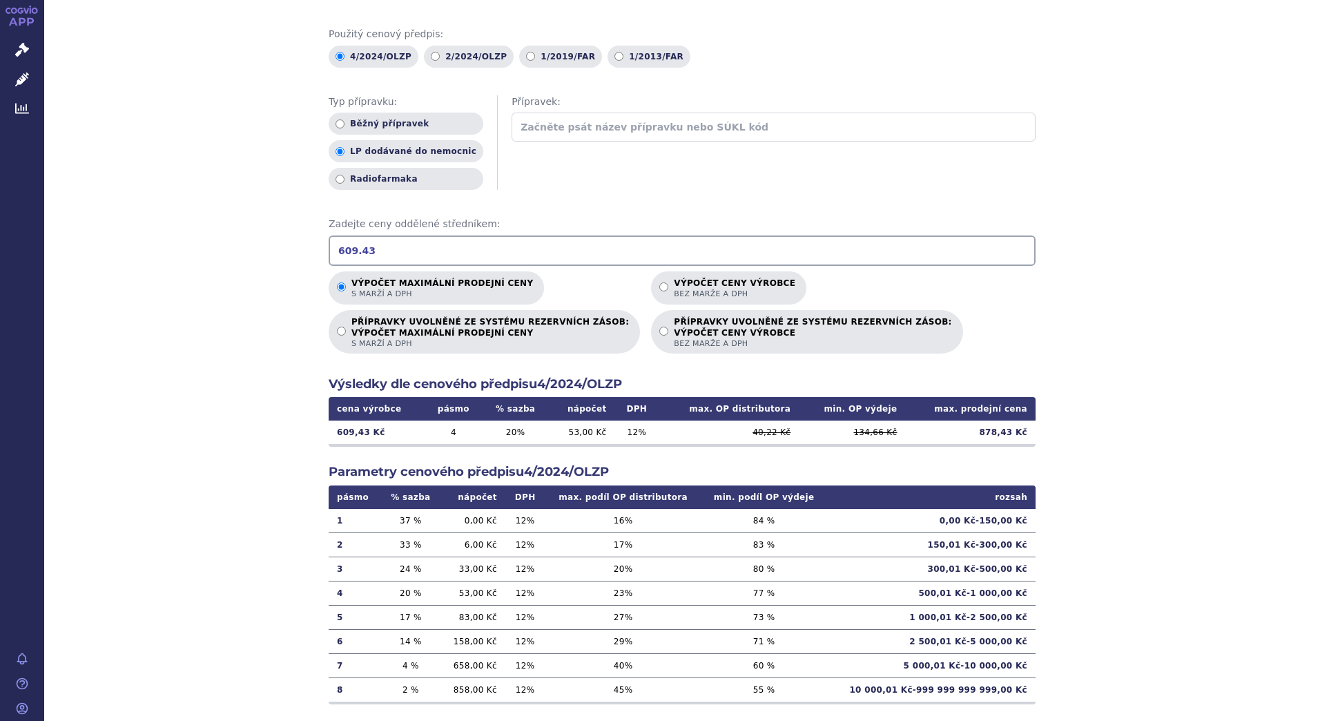
drag, startPoint x: 376, startPoint y: 246, endPoint x: 242, endPoint y: 237, distance: 134.3
click at [242, 237] on div "Výpočet maximální prodejní ceny (s marží a DPH) a ceny výrobce (bez marže a DPH…" at bounding box center [682, 341] width 1276 height 806
type input "230.1"
click at [674, 289] on p "Výpočet ceny výrobce bez marže a DPH" at bounding box center [734, 288] width 121 height 21
click at [659, 289] on input "Výpočet ceny výrobce bez marže a DPH" at bounding box center [663, 286] width 9 height 9
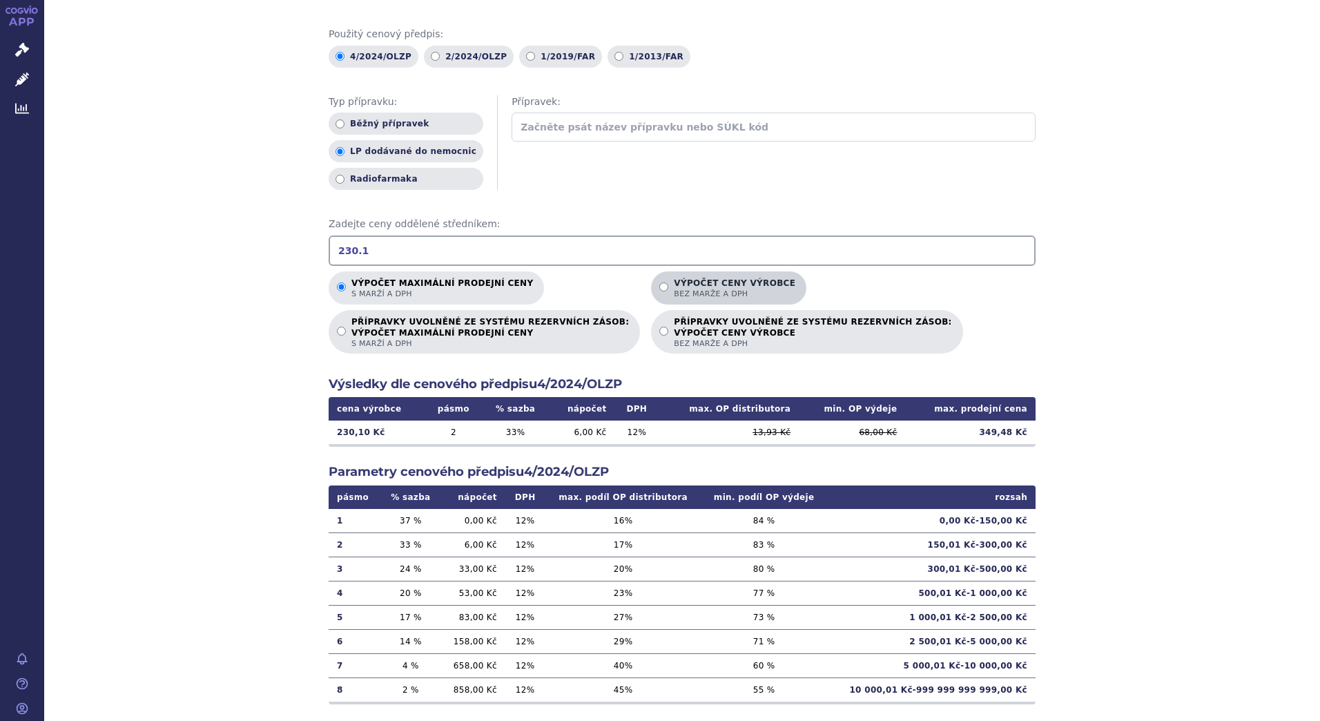
radio input "true"
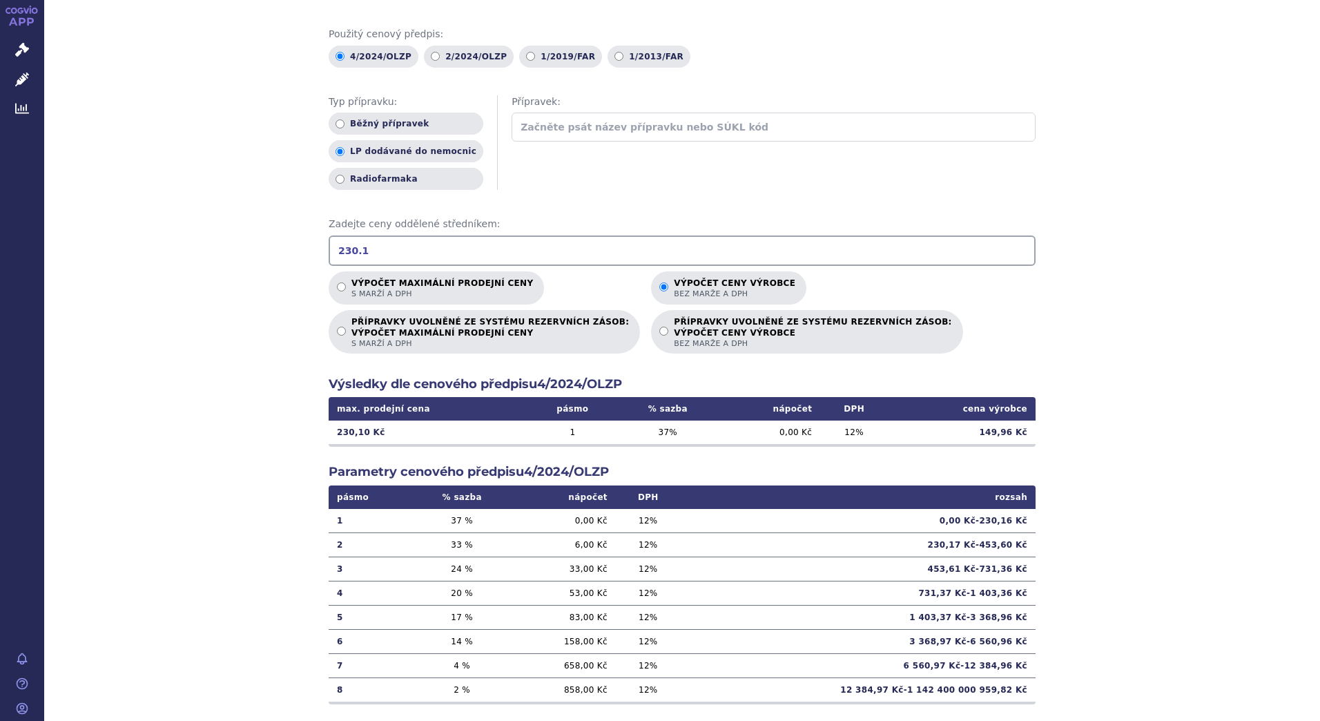
drag, startPoint x: 367, startPoint y: 248, endPoint x: 249, endPoint y: 228, distance: 119.6
click at [249, 228] on div "Výpočet maximální prodejní ceny (s marží a DPH) a ceny výrobce (bez marže a DPH…" at bounding box center [682, 341] width 1276 height 806
click at [586, 256] on input "609.43" at bounding box center [682, 250] width 707 height 30
type input "609.43"
